Goal: Task Accomplishment & Management: Complete application form

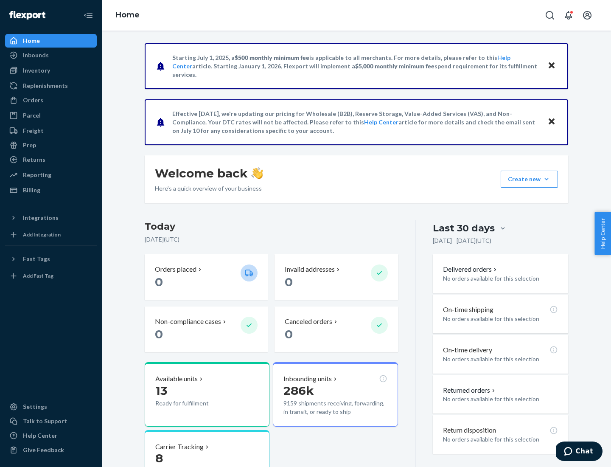
click at [547, 179] on button "Create new Create new inbound Create new order Create new product" at bounding box center [529, 179] width 57 height 17
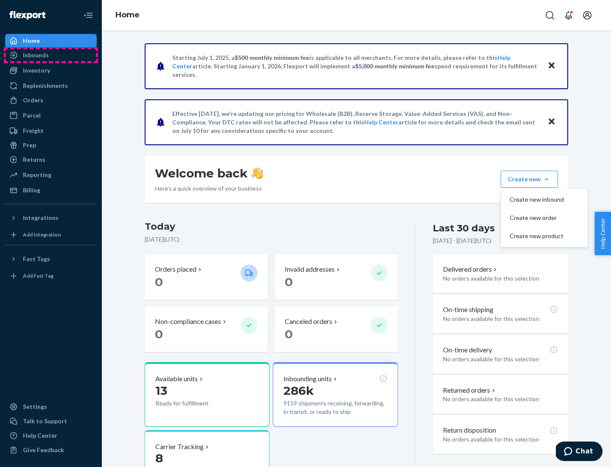
click at [51, 55] on div "Inbounds" at bounding box center [51, 55] width 90 height 12
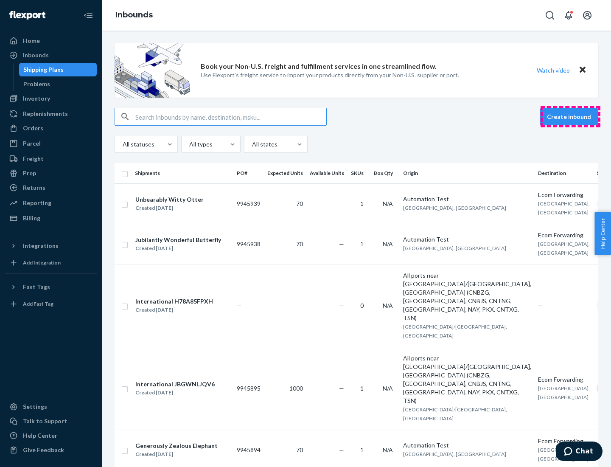
click at [570, 117] on button "Create inbound" at bounding box center [569, 116] width 59 height 17
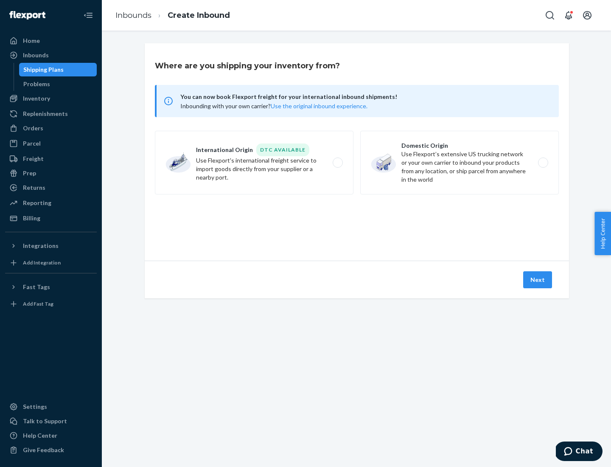
click at [460, 163] on label "Domestic Origin Use Flexport’s extensive US trucking network or your own carrie…" at bounding box center [459, 163] width 199 height 64
click at [543, 163] on input "Domestic Origin Use Flexport’s extensive US trucking network or your own carrie…" at bounding box center [546, 163] width 6 height 6
radio input "true"
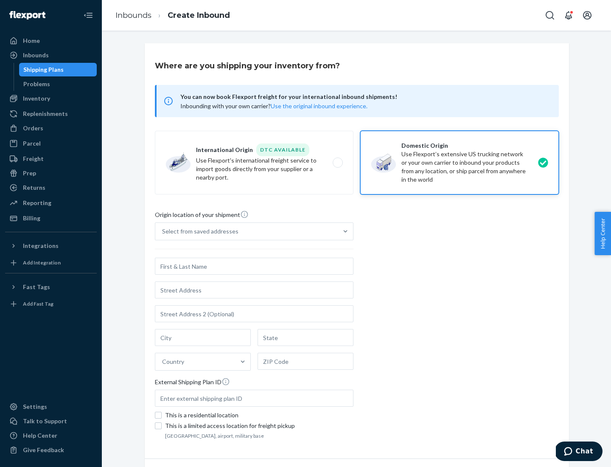
click at [247, 231] on div "Select from saved addresses" at bounding box center [246, 231] width 183 height 17
click at [163, 231] on input "Select from saved addresses" at bounding box center [162, 231] width 1 height 8
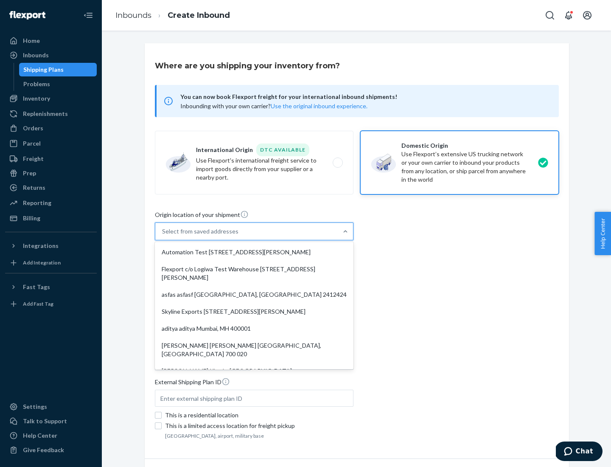
scroll to position [3, 0]
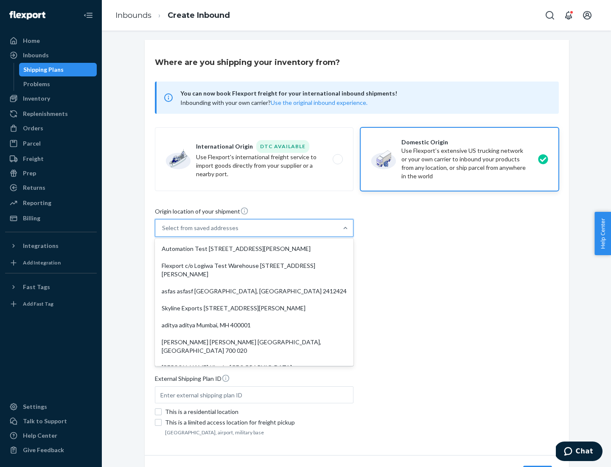
click at [254, 249] on div "Automation Test [STREET_ADDRESS][PERSON_NAME]" at bounding box center [254, 248] width 195 height 17
click at [163, 232] on input "option Automation Test [STREET_ADDRESS][PERSON_NAME]. 9 results available. Use …" at bounding box center [162, 228] width 1 height 8
type input "Automation Test"
type input "[STREET_ADDRESS][PERSON_NAME]"
type input "9th Floor"
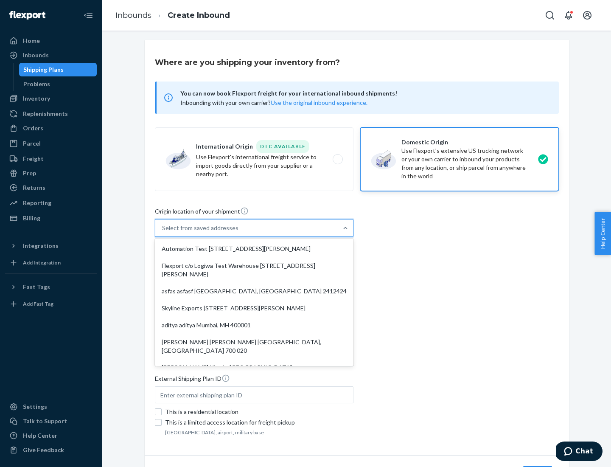
type input "[GEOGRAPHIC_DATA]"
type input "CA"
type input "94104"
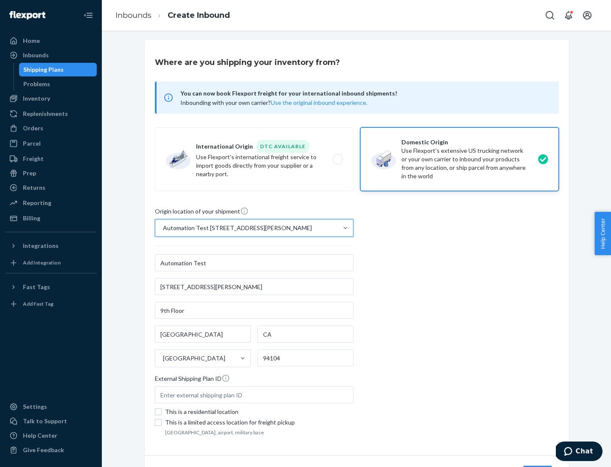
scroll to position [50, 0]
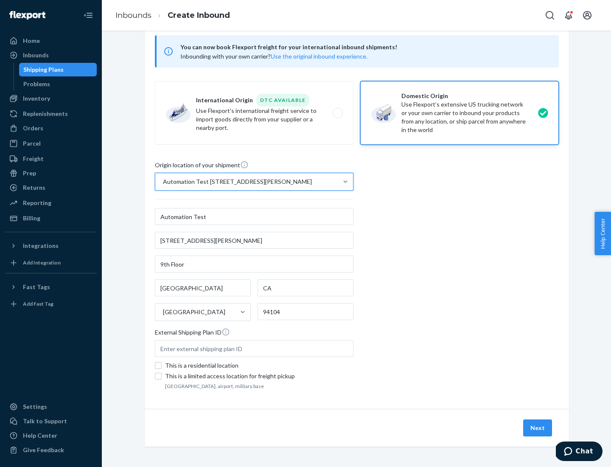
click at [538, 428] on button "Next" at bounding box center [537, 427] width 29 height 17
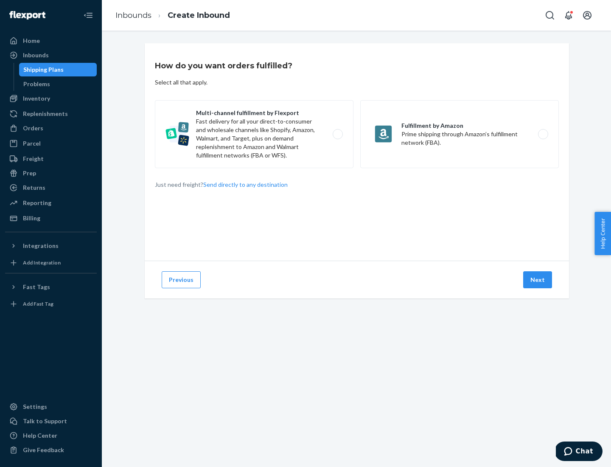
click at [254, 134] on label "Multi-channel fulfillment by Flexport Fast delivery for all your direct-to-cons…" at bounding box center [254, 134] width 199 height 68
click at [337, 134] on input "Multi-channel fulfillment by Flexport Fast delivery for all your direct-to-cons…" at bounding box center [340, 135] width 6 height 6
radio input "true"
click at [538, 280] on button "Next" at bounding box center [537, 279] width 29 height 17
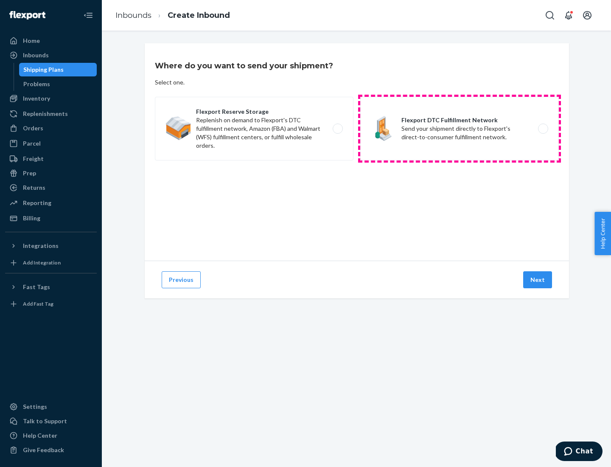
click at [460, 129] on label "Flexport DTC Fulfillment Network Send your shipment directly to Flexport's dire…" at bounding box center [459, 129] width 199 height 64
click at [543, 129] on input "Flexport DTC Fulfillment Network Send your shipment directly to Flexport's dire…" at bounding box center [546, 129] width 6 height 6
radio input "true"
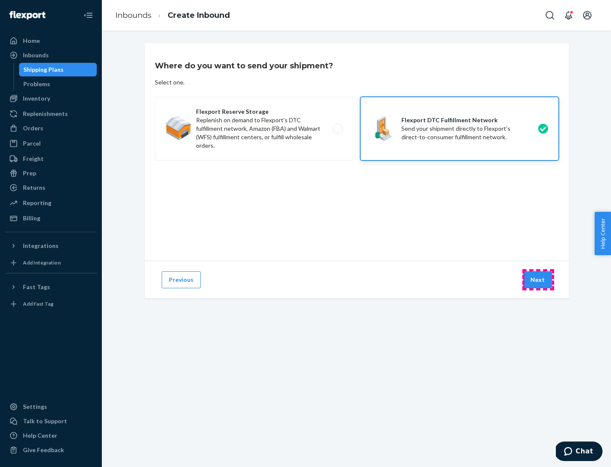
click at [538, 280] on button "Next" at bounding box center [537, 279] width 29 height 17
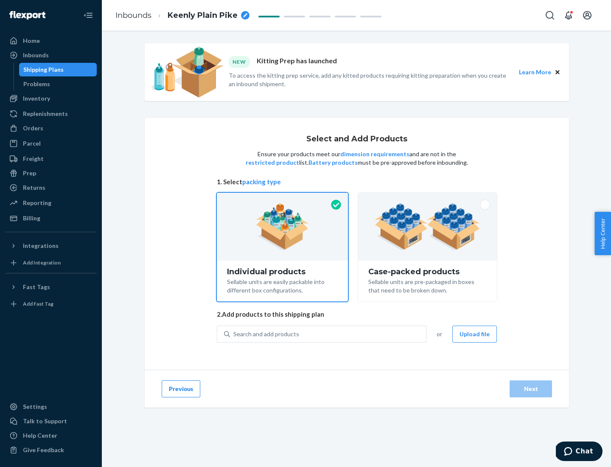
click at [428, 227] on img at bounding box center [428, 226] width 106 height 47
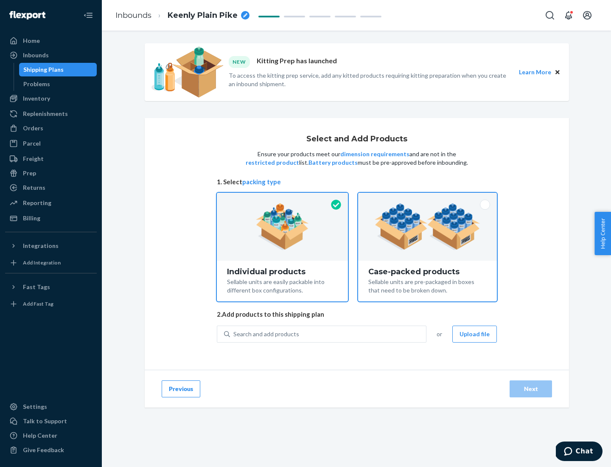
click at [428, 198] on input "Case-packed products Sellable units are pre-packaged in boxes that need to be b…" at bounding box center [428, 196] width 6 height 6
radio input "true"
radio input "false"
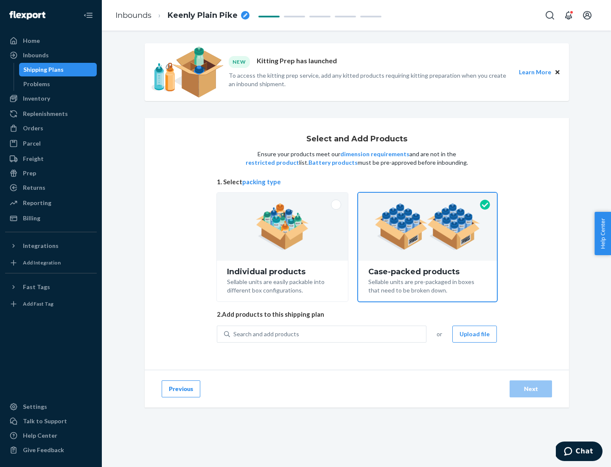
click at [329, 334] on div "Search and add products" at bounding box center [328, 333] width 196 height 15
click at [234, 334] on input "Search and add products" at bounding box center [233, 334] width 1 height 8
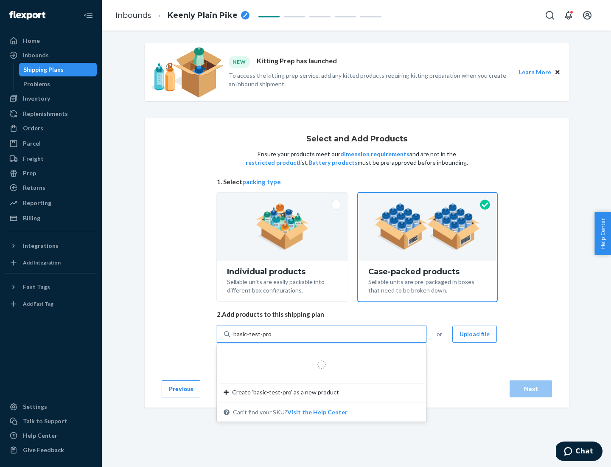
type input "basic-test-product-1"
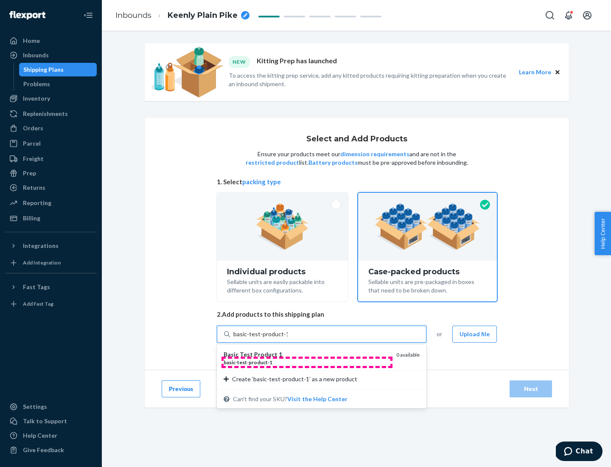
click at [307, 362] on div "basic - test - product - 1" at bounding box center [307, 362] width 166 height 7
click at [288, 338] on input "basic-test-product-1" at bounding box center [260, 334] width 54 height 8
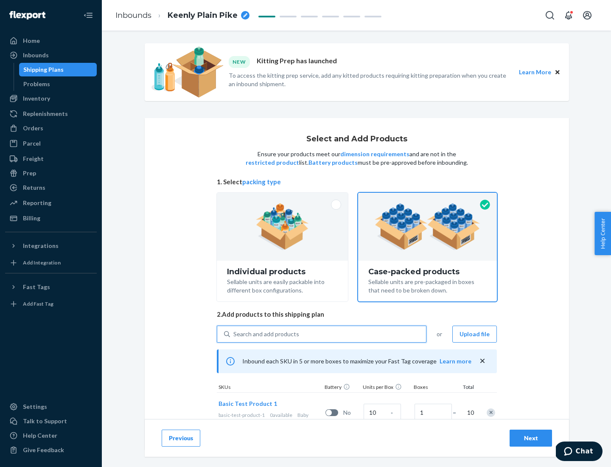
scroll to position [31, 0]
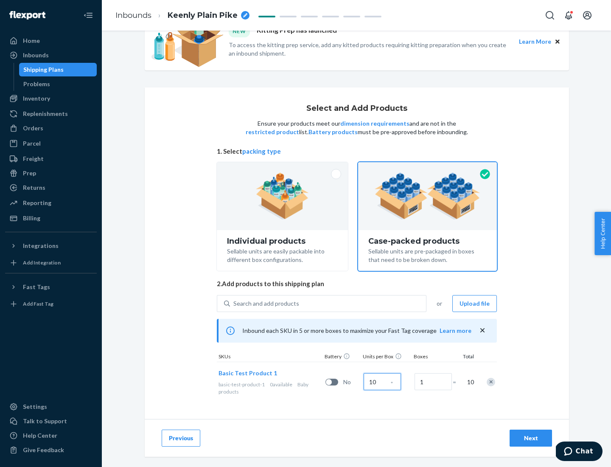
type input "10"
type input "7"
click at [531, 438] on div "Next" at bounding box center [531, 438] width 28 height 8
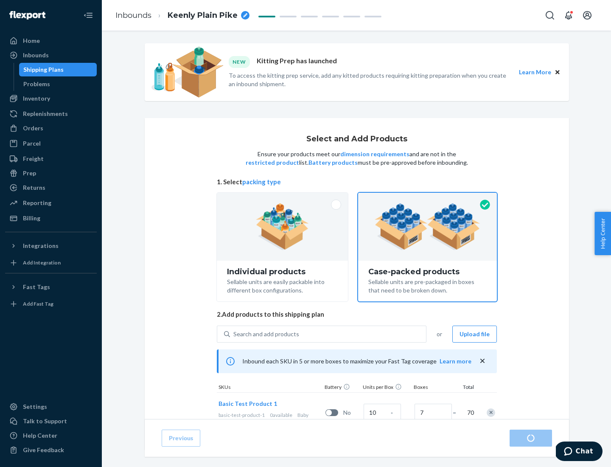
radio input "true"
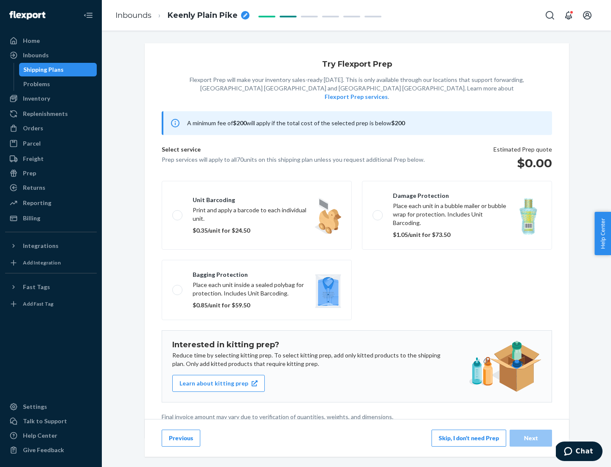
scroll to position [2, 0]
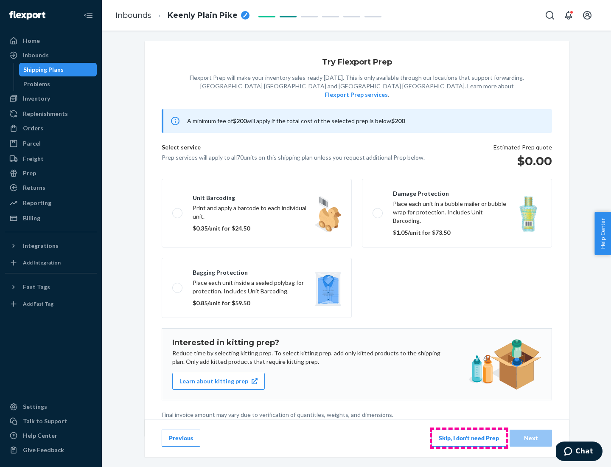
click at [469, 438] on button "Skip, I don't need Prep" at bounding box center [469, 438] width 75 height 17
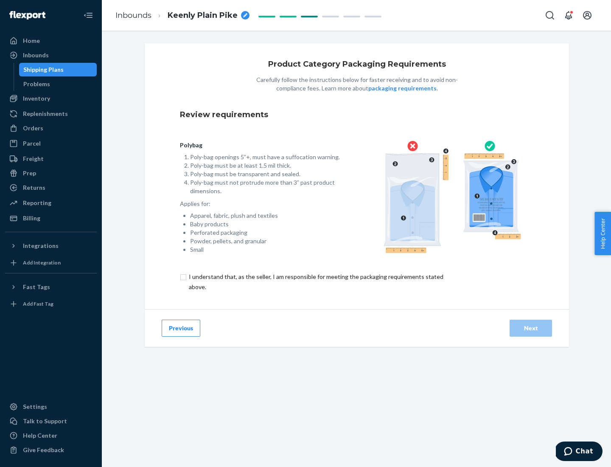
click at [315, 281] on input "checkbox" at bounding box center [321, 282] width 282 height 20
checkbox input "true"
click at [531, 328] on div "Next" at bounding box center [531, 328] width 28 height 8
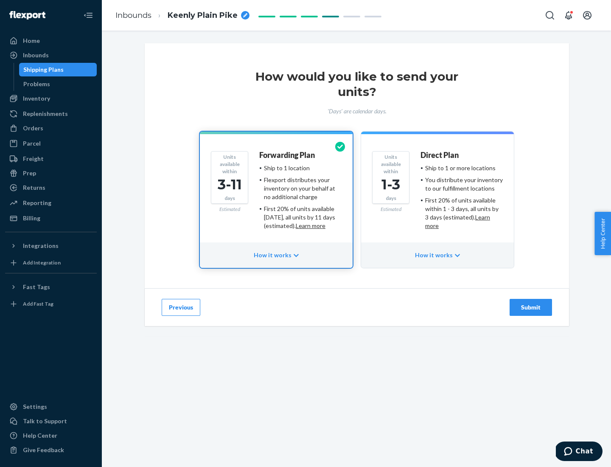
click at [438, 194] on ul "Ship to 1 or more locations You distribute your inventory to our fulfillment lo…" at bounding box center [462, 197] width 82 height 66
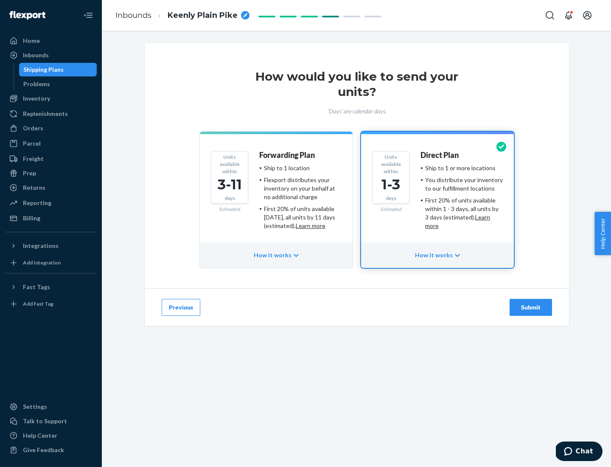
click at [531, 307] on div "Submit" at bounding box center [531, 307] width 28 height 8
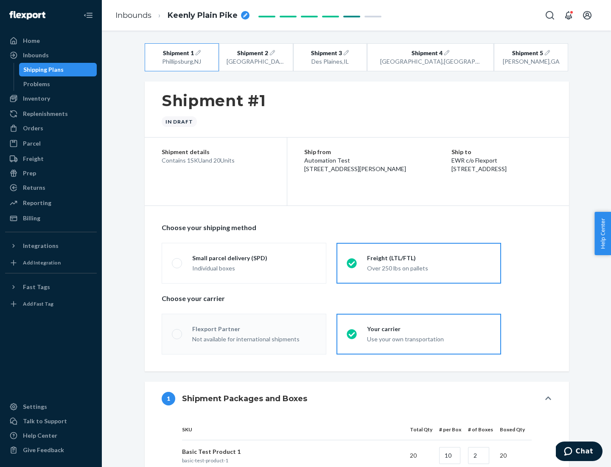
radio input "true"
radio input "false"
radio input "true"
radio input "false"
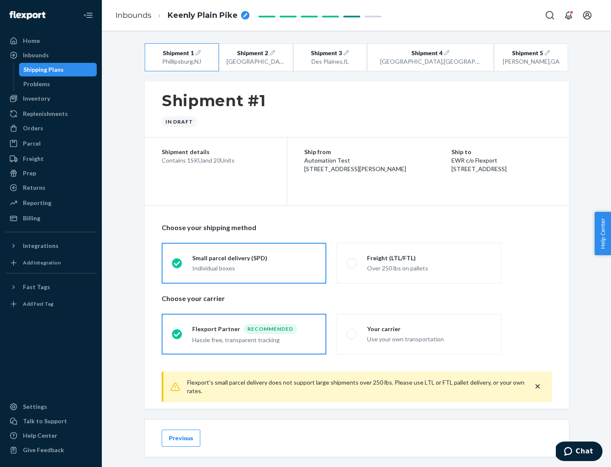
scroll to position [9, 0]
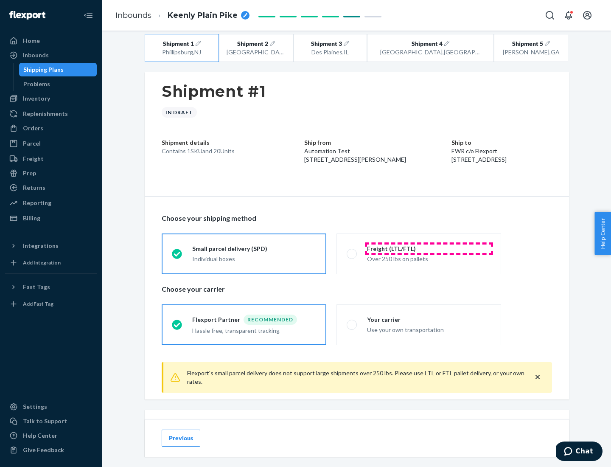
click at [429, 248] on div "Freight (LTL/FTL)" at bounding box center [429, 248] width 124 height 8
click at [352, 251] on input "Freight (LTL/FTL) Over 250 lbs on pallets" at bounding box center [350, 254] width 6 height 6
radio input "true"
radio input "false"
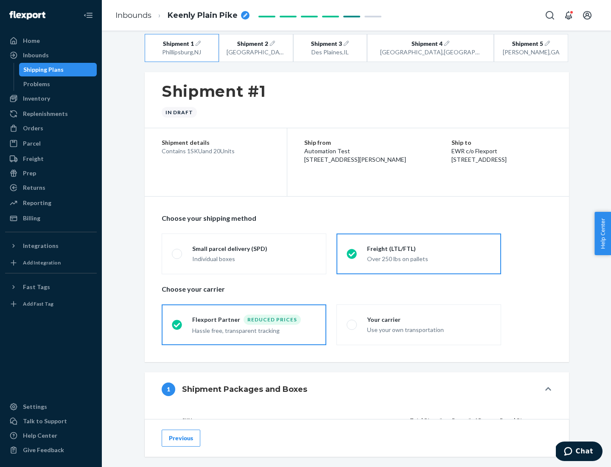
scroll to position [80, 0]
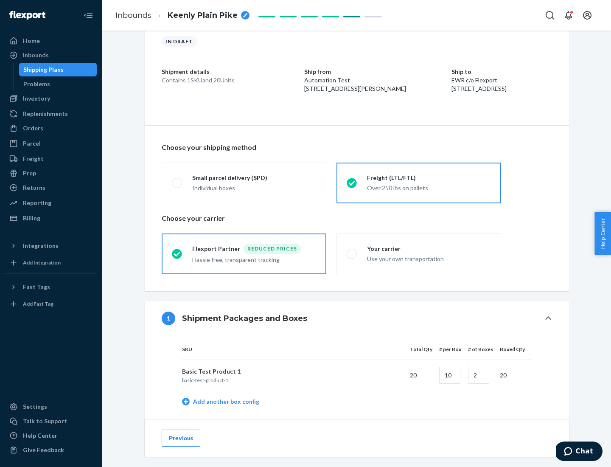
click at [429, 248] on div "Your carrier" at bounding box center [429, 248] width 124 height 8
click at [352, 251] on input "Your carrier Use your own transportation" at bounding box center [350, 254] width 6 height 6
radio input "true"
radio input "false"
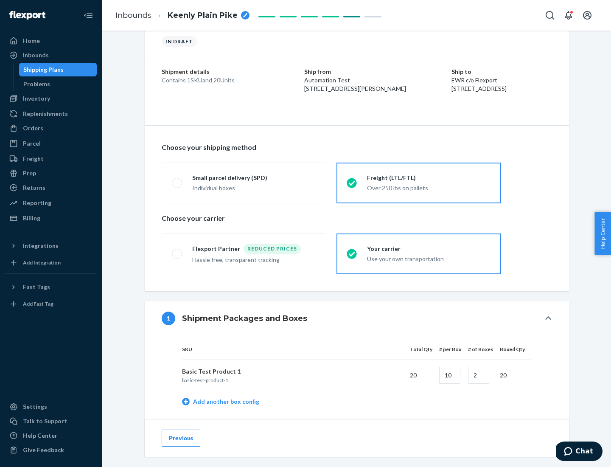
scroll to position [268, 0]
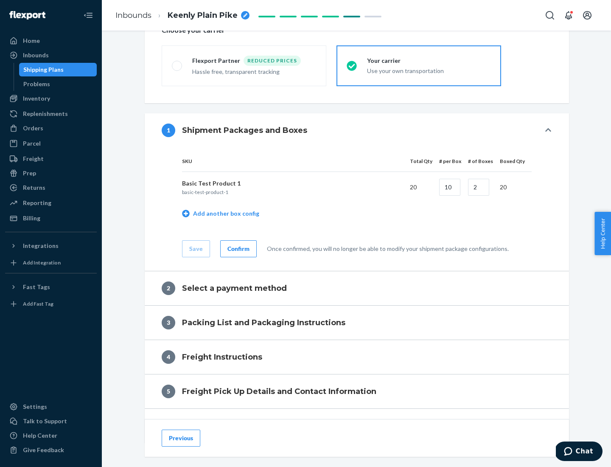
click at [237, 248] on div "Confirm" at bounding box center [239, 248] width 22 height 8
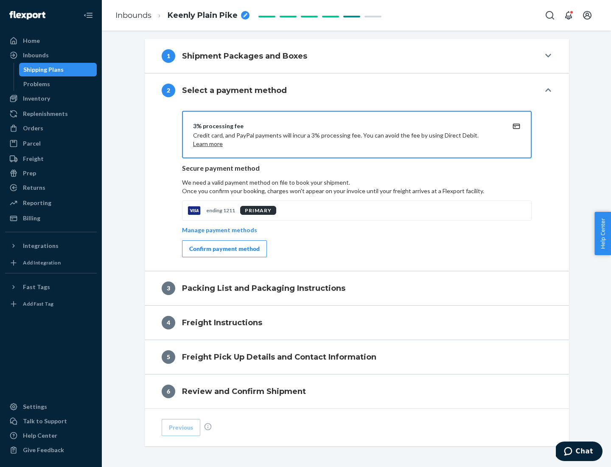
click at [224, 249] on div "Confirm payment method" at bounding box center [224, 248] width 70 height 8
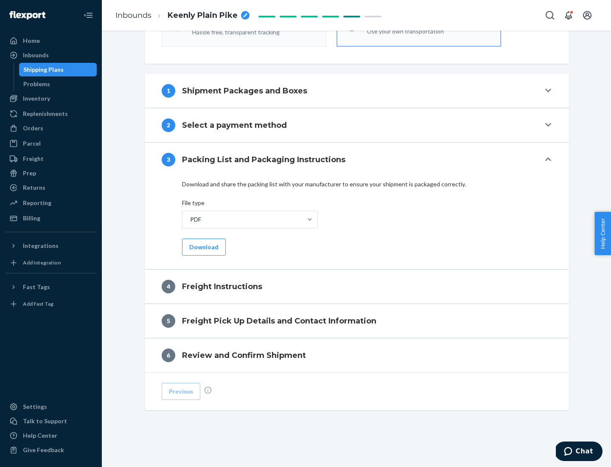
scroll to position [306, 0]
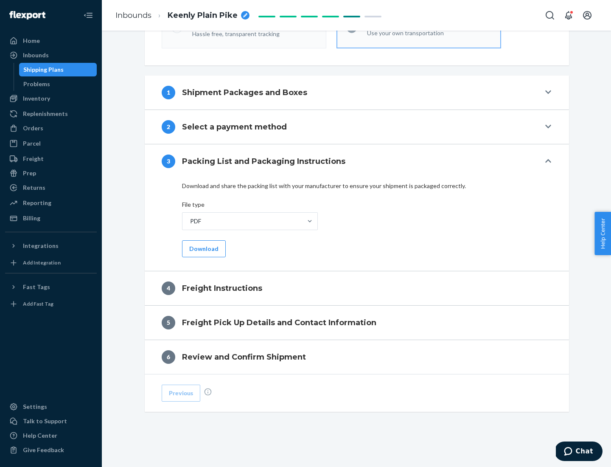
click at [203, 248] on button "Download" at bounding box center [204, 248] width 44 height 17
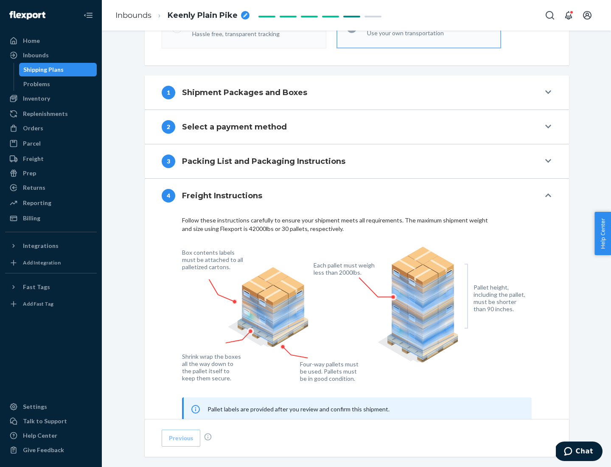
scroll to position [513, 0]
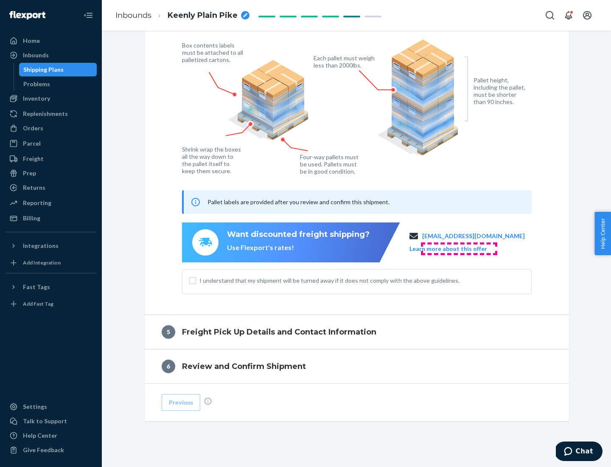
click at [459, 248] on button "Learn more about this offer" at bounding box center [449, 248] width 78 height 8
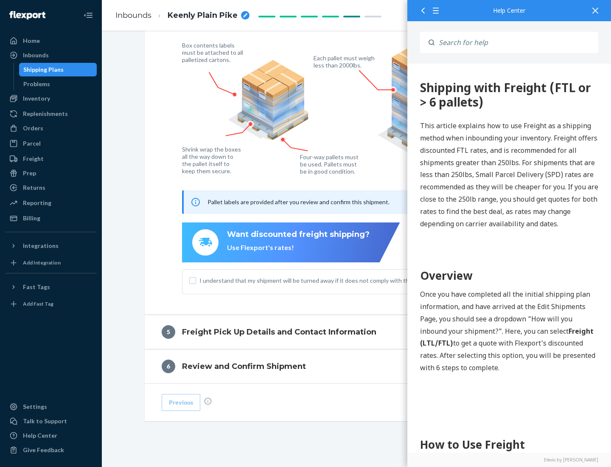
scroll to position [0, 0]
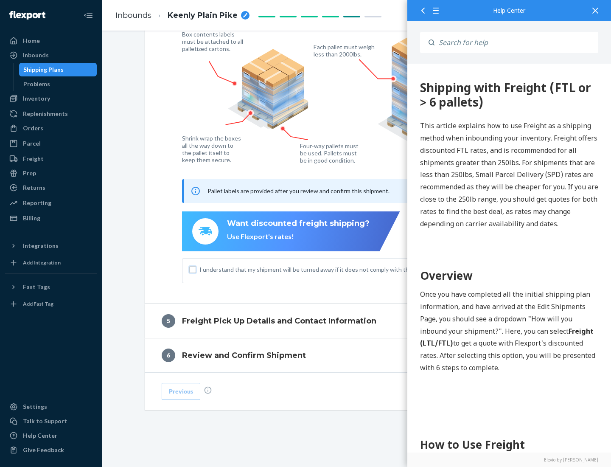
click at [193, 269] on input "I understand that my shipment will be turned away if it does not comply with th…" at bounding box center [192, 269] width 7 height 7
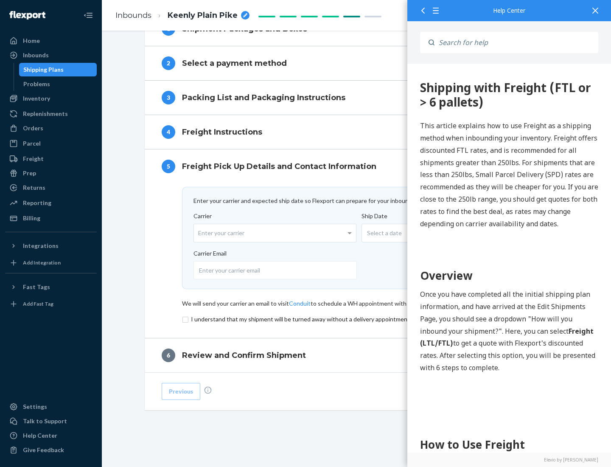
scroll to position [370, 0]
click at [357, 319] on input "checkbox" at bounding box center [357, 319] width 350 height 10
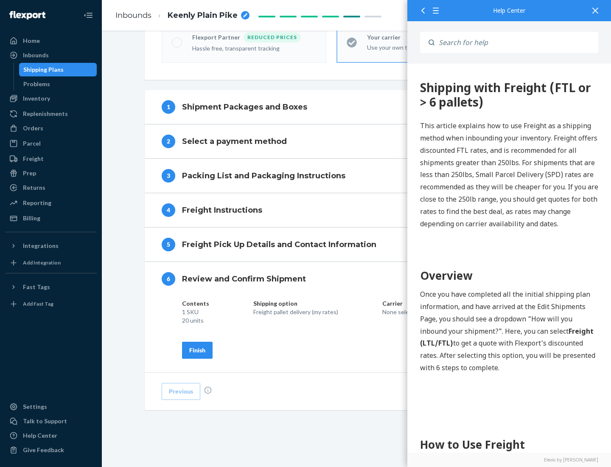
click at [197, 350] on div "Finish" at bounding box center [197, 350] width 16 height 8
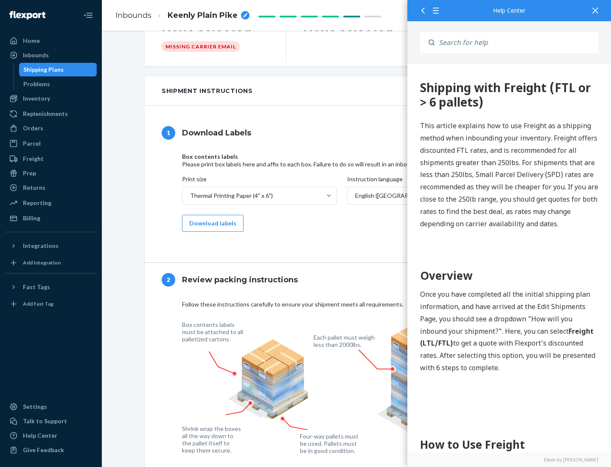
scroll to position [0, 0]
